Goal: Transaction & Acquisition: Subscribe to service/newsletter

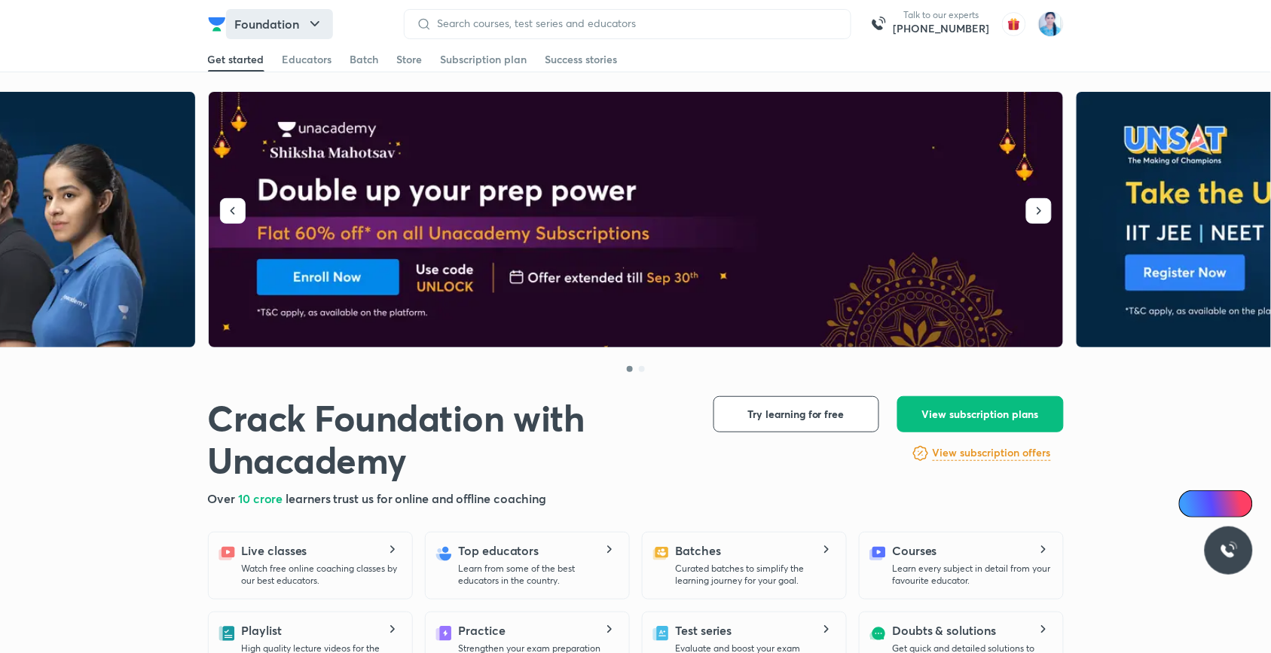
click at [295, 20] on button "Foundation" at bounding box center [279, 24] width 107 height 30
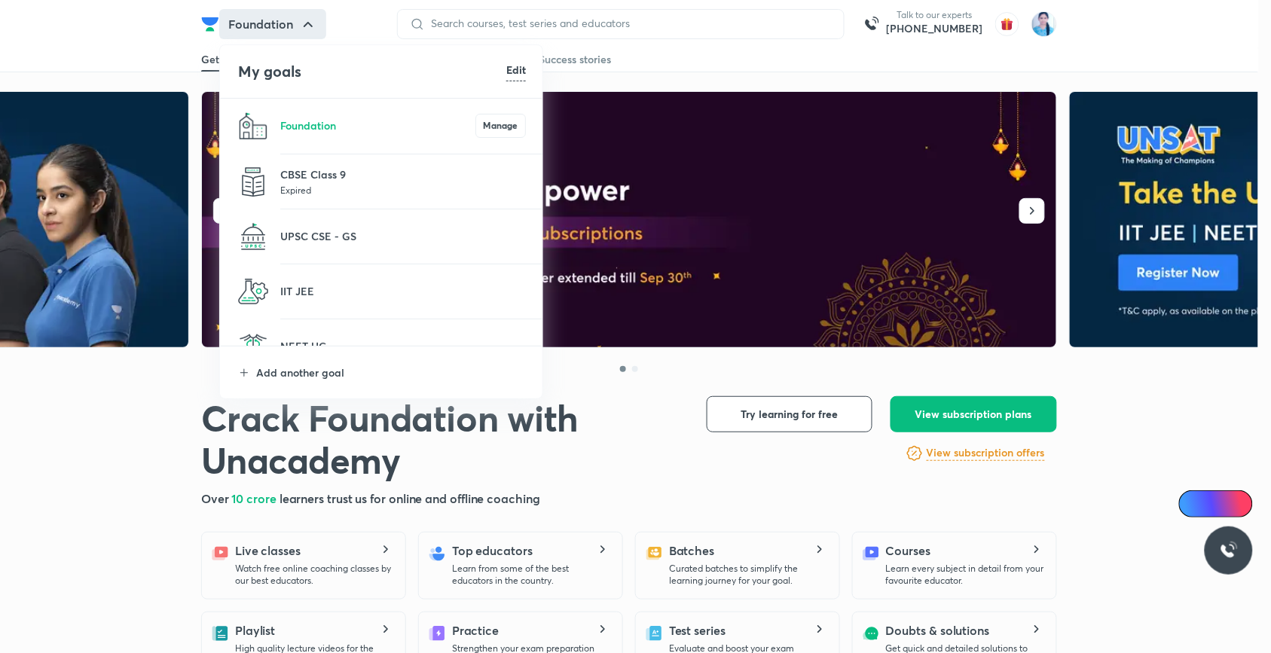
click at [336, 191] on p "Expired" at bounding box center [403, 189] width 246 height 15
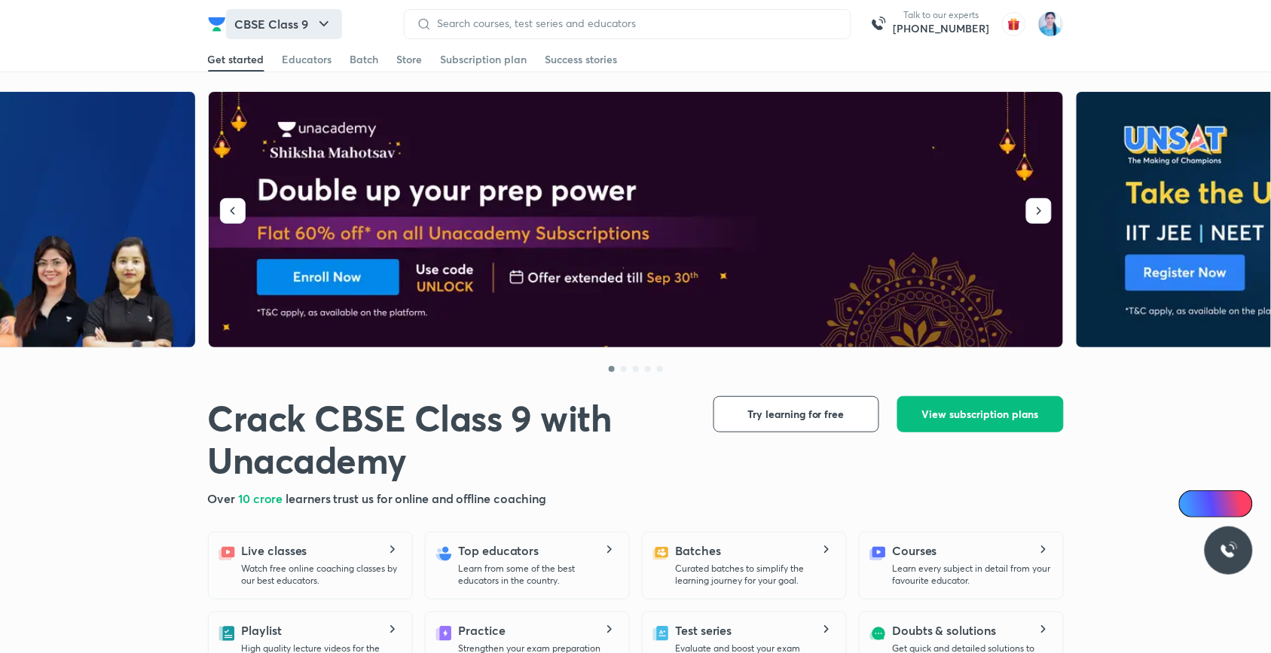
click at [295, 29] on button "CBSE Class 9" at bounding box center [284, 24] width 116 height 30
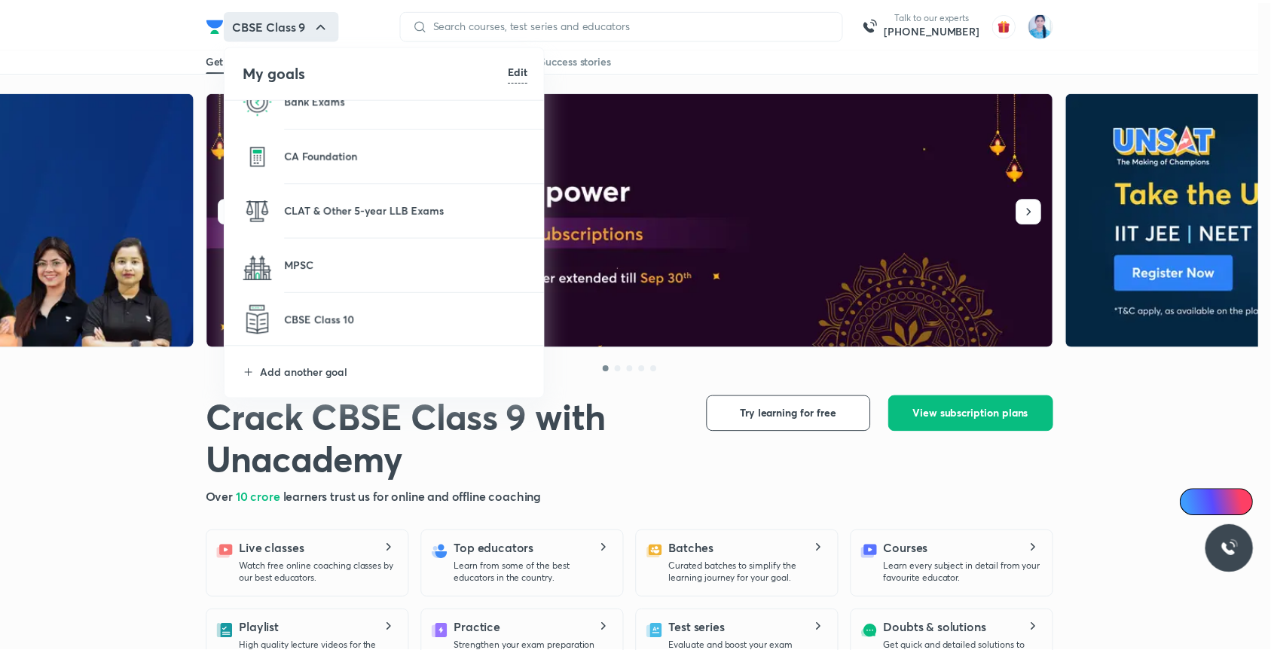
scroll to position [452, 0]
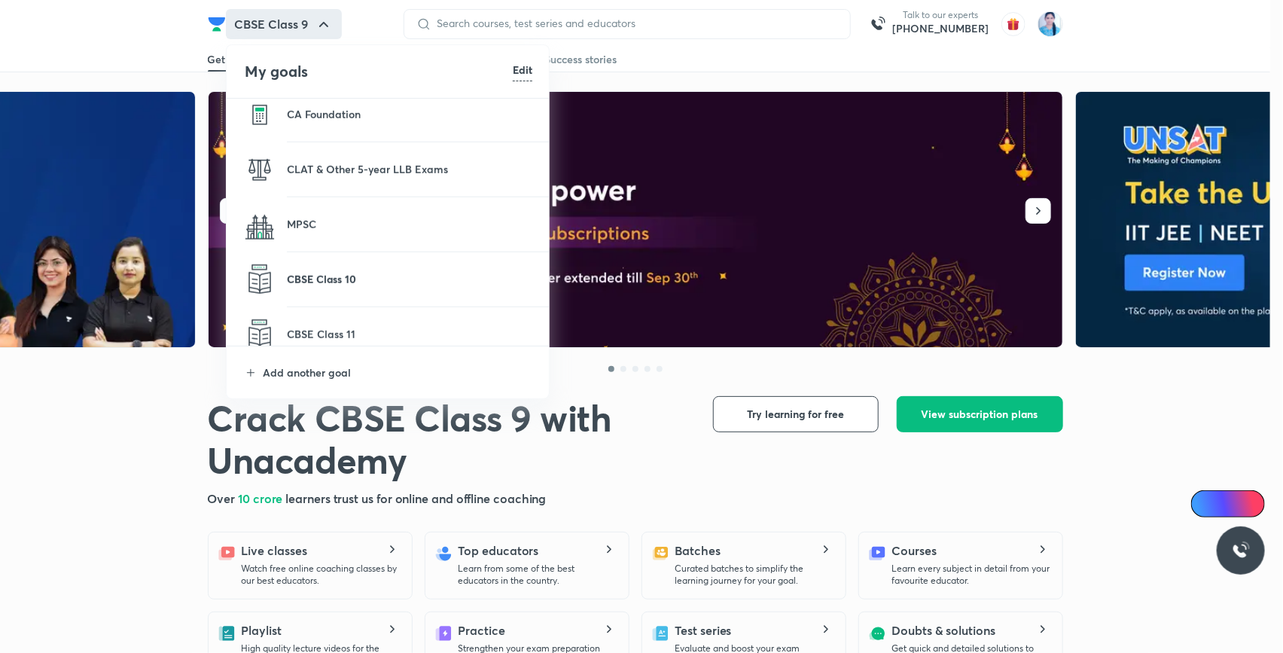
click at [340, 277] on p "CBSE Class 10" at bounding box center [410, 279] width 246 height 16
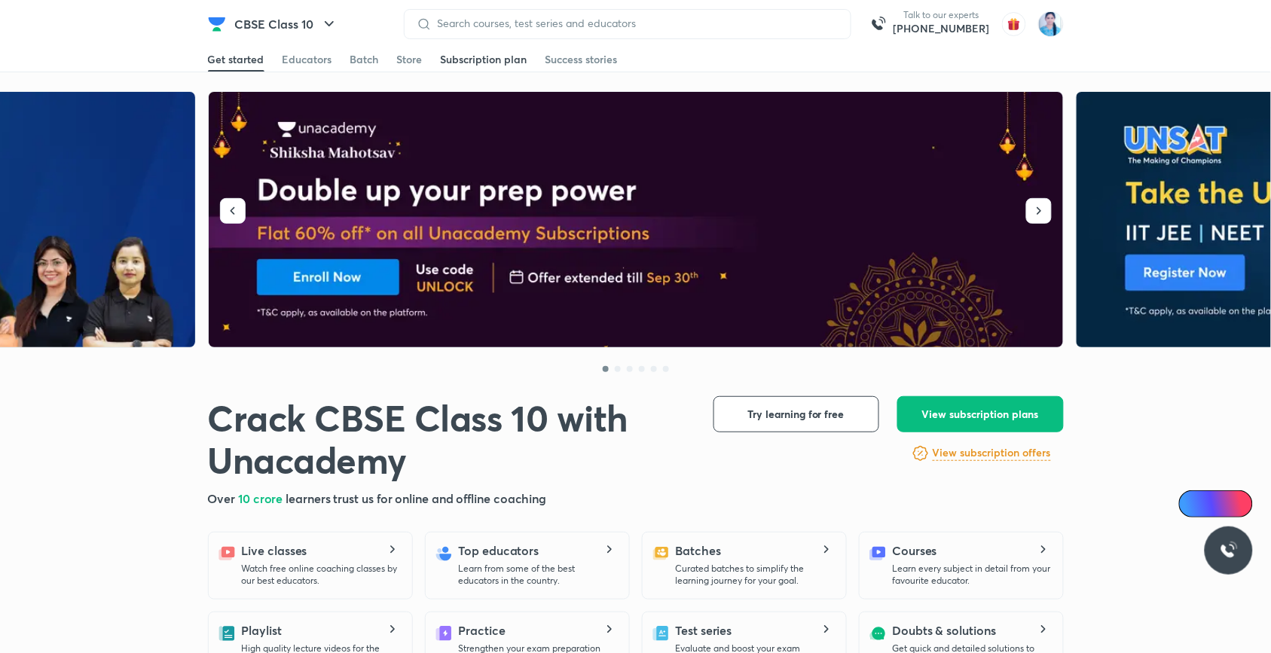
click at [481, 65] on div "Subscription plan" at bounding box center [484, 59] width 87 height 15
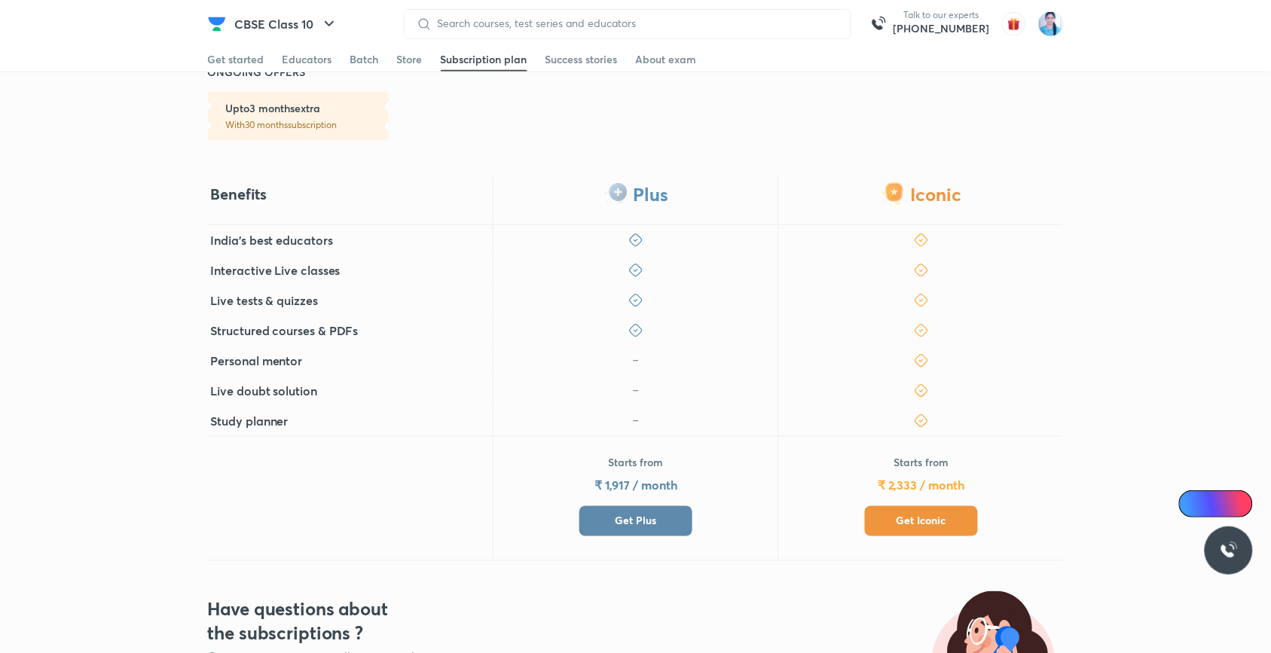
scroll to position [452, 0]
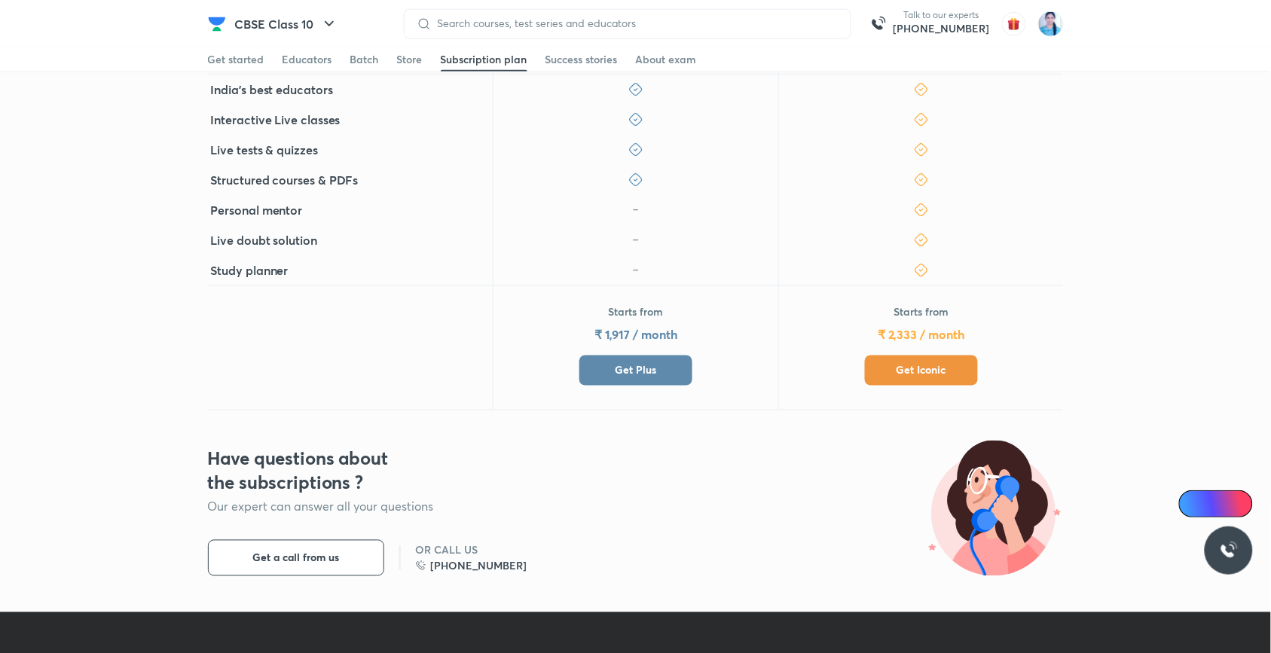
click at [634, 373] on span "Get Plus" at bounding box center [635, 370] width 41 height 15
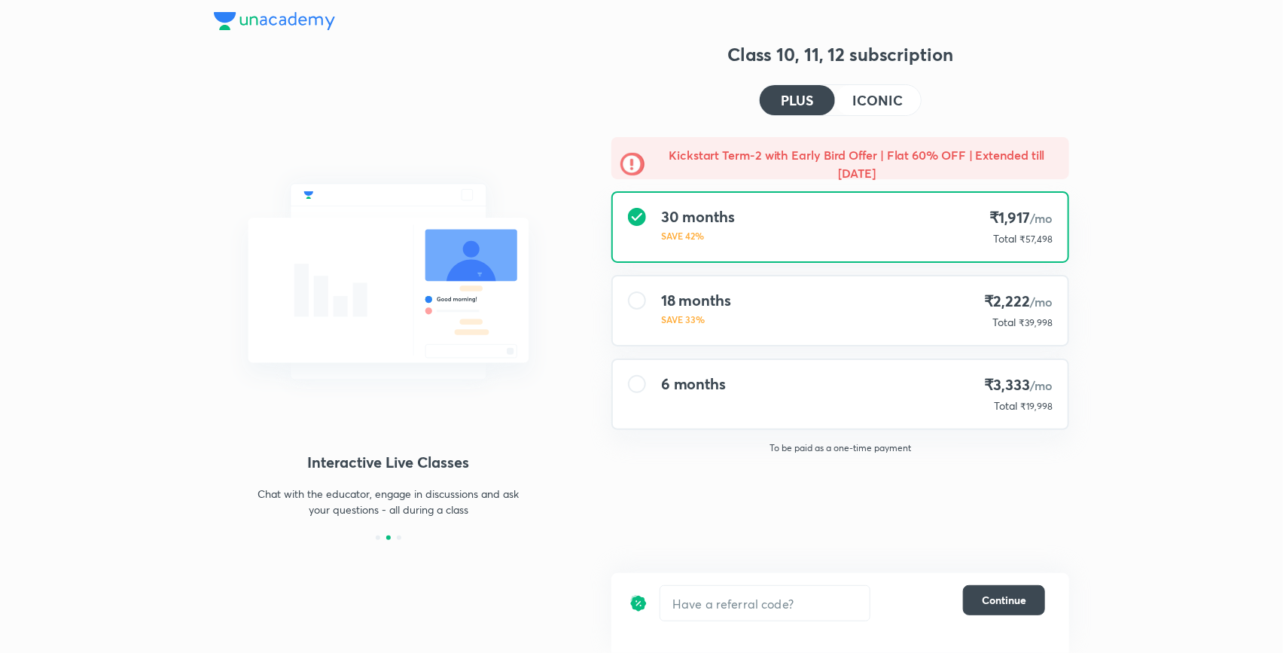
click at [709, 395] on div "6 months" at bounding box center [693, 394] width 65 height 38
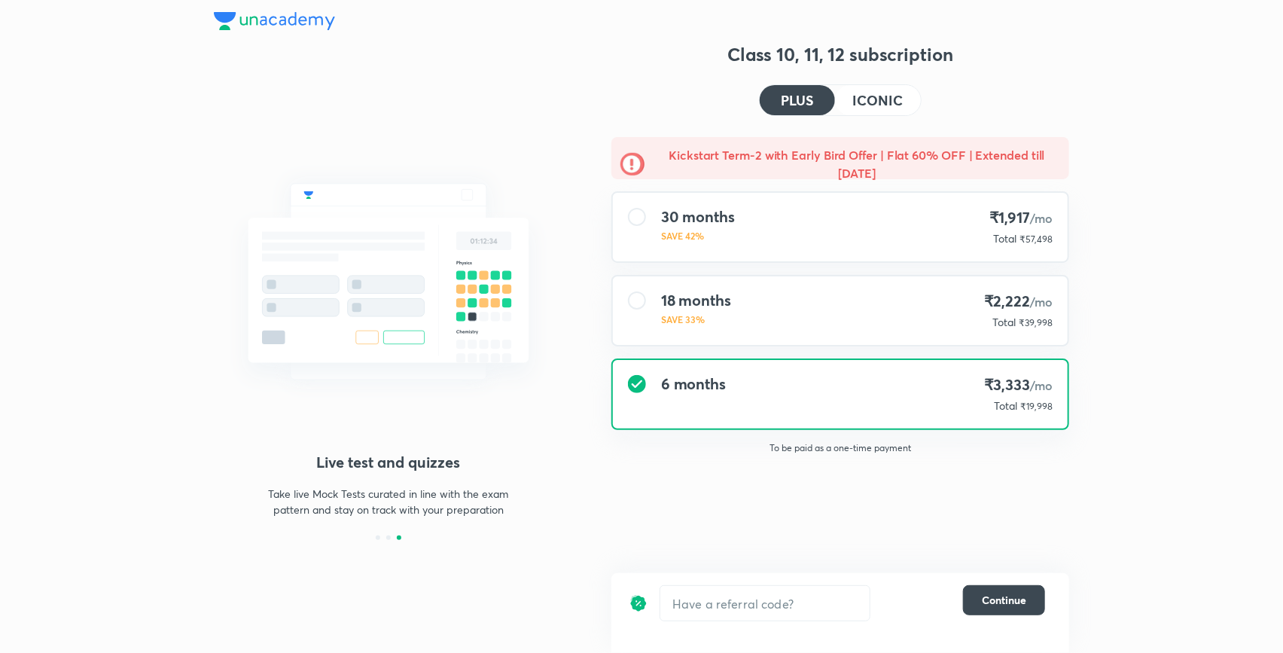
click at [867, 105] on h4 "ICONIC" at bounding box center [878, 100] width 50 height 14
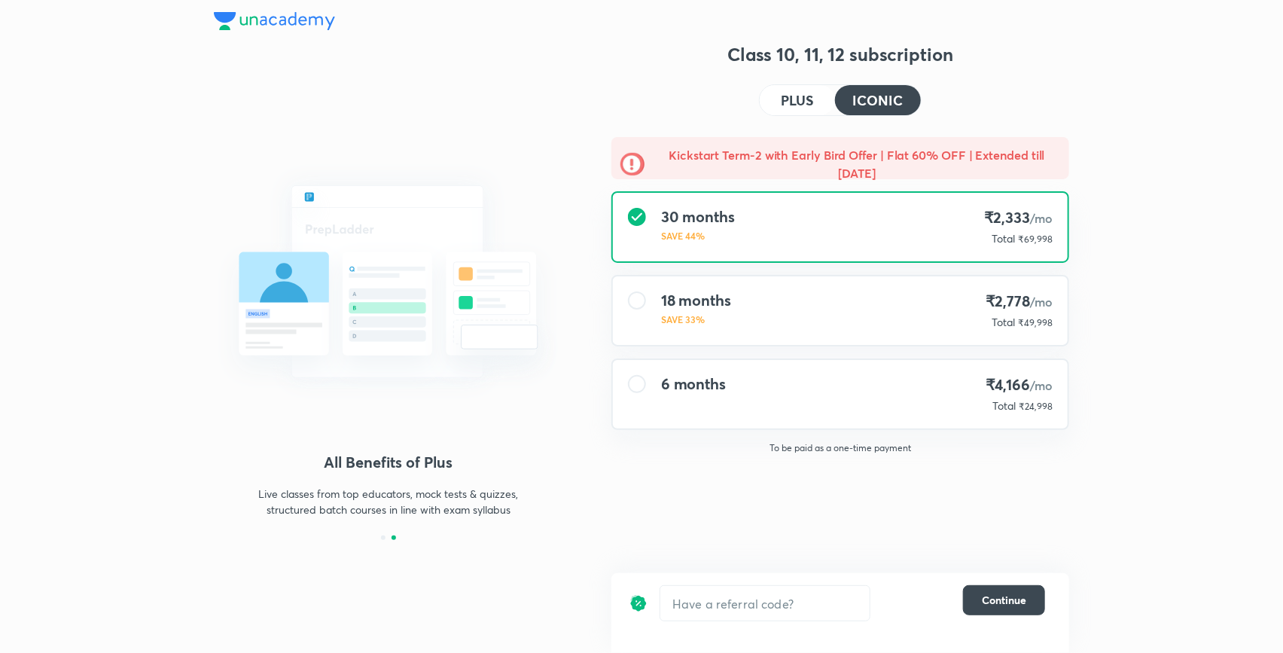
click at [784, 97] on h4 "PLUS" at bounding box center [797, 100] width 33 height 14
